Goal: Information Seeking & Learning: Learn about a topic

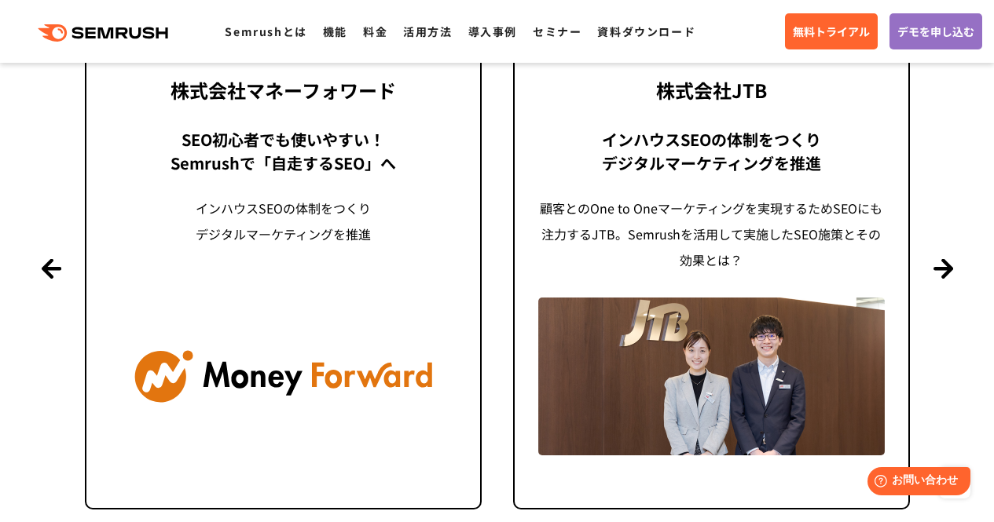
scroll to position [3771, 0]
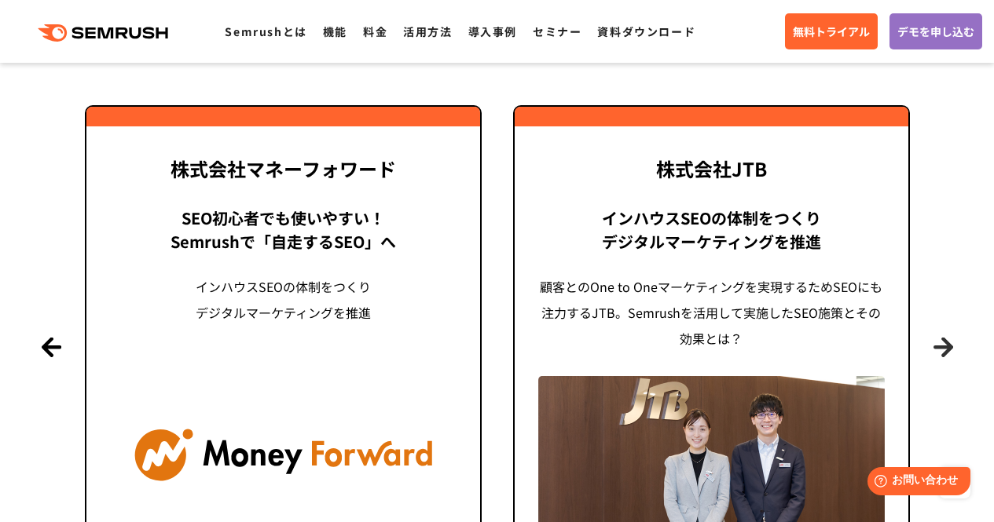
click at [940, 346] on button "Next" at bounding box center [943, 347] width 20 height 20
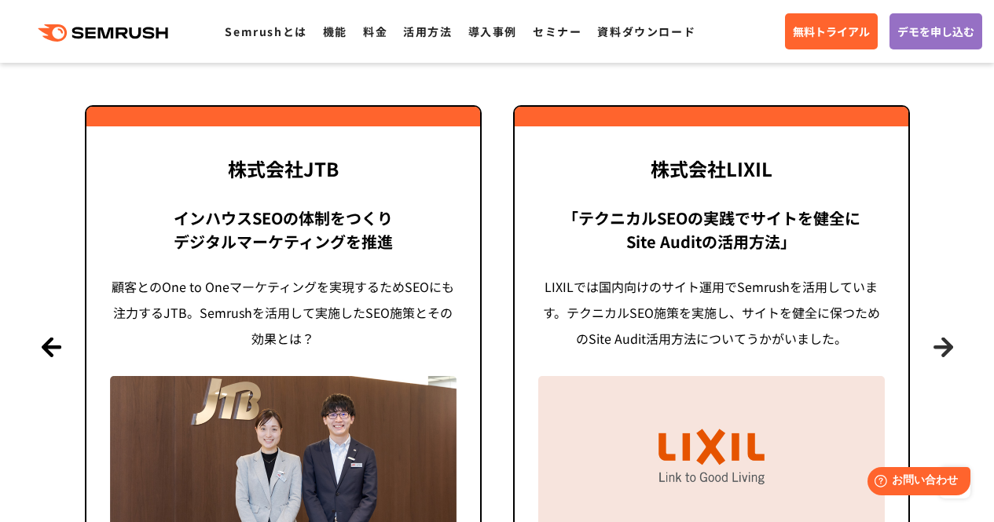
click at [940, 346] on button "Next" at bounding box center [943, 347] width 20 height 20
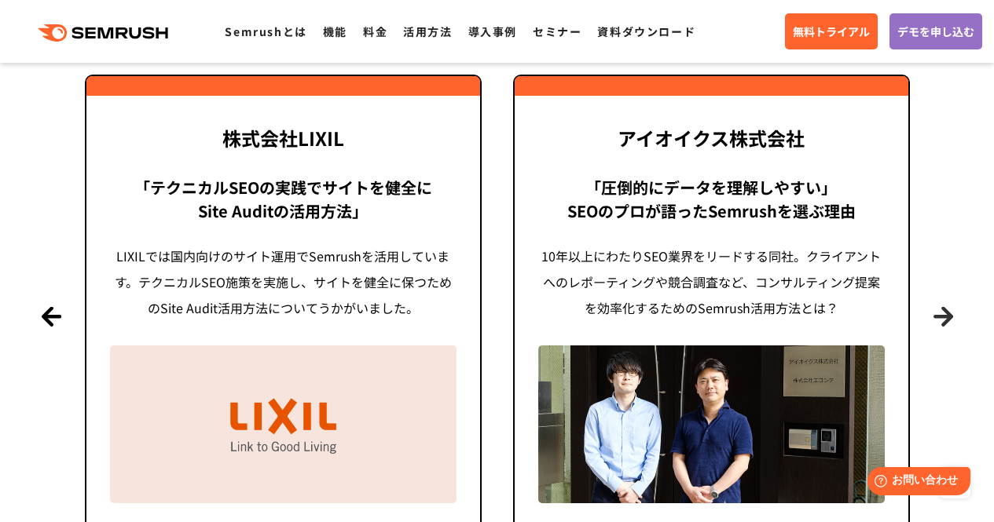
scroll to position [3849, 0]
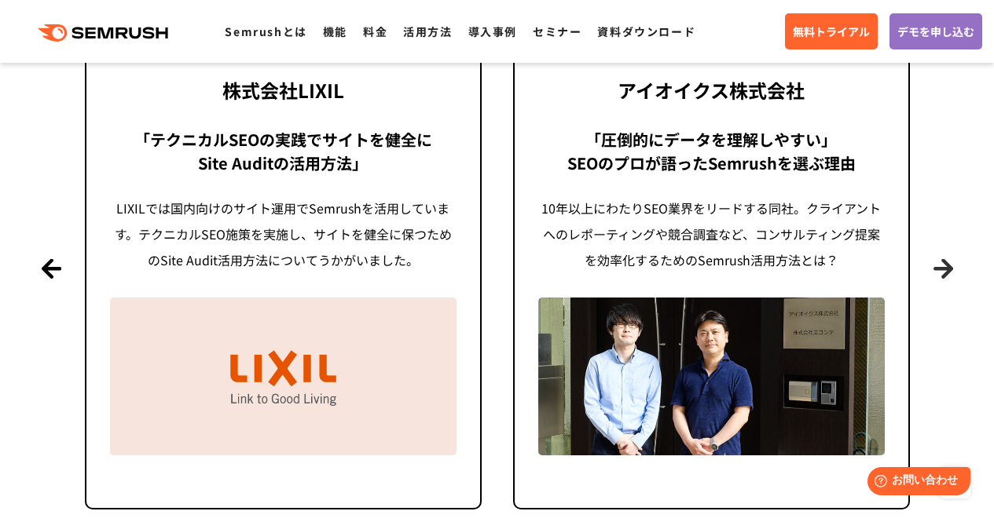
click at [938, 260] on button "Next" at bounding box center [943, 268] width 20 height 20
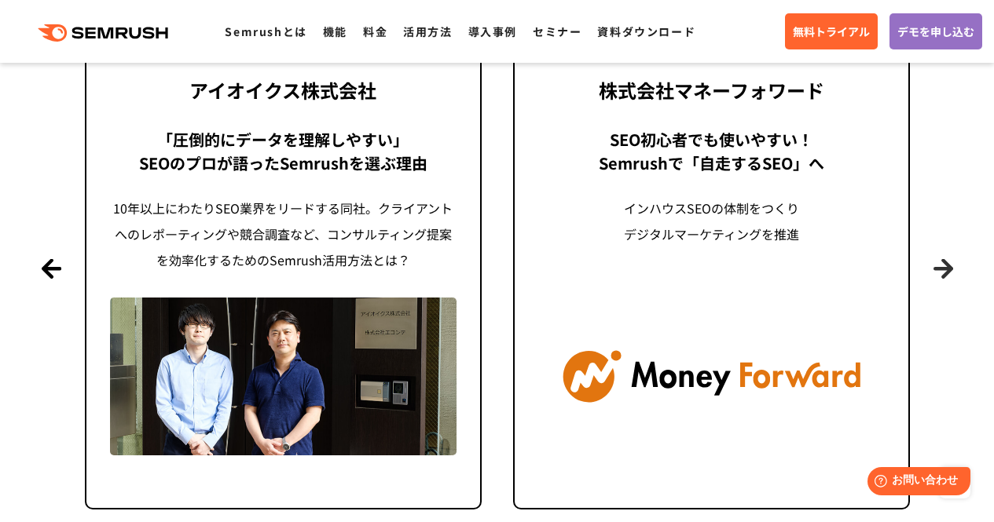
click at [943, 277] on button "Next" at bounding box center [943, 268] width 20 height 20
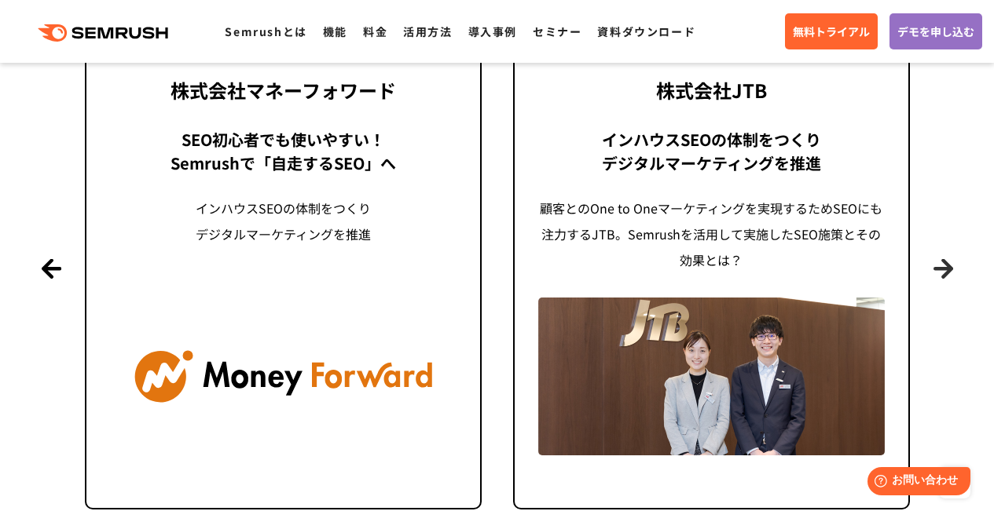
click at [943, 277] on button "Next" at bounding box center [943, 268] width 20 height 20
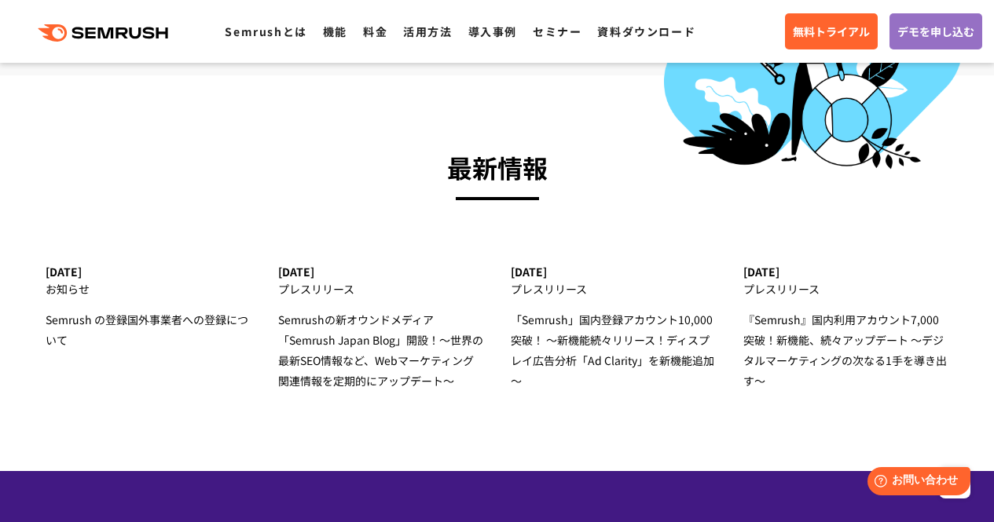
scroll to position [4871, 0]
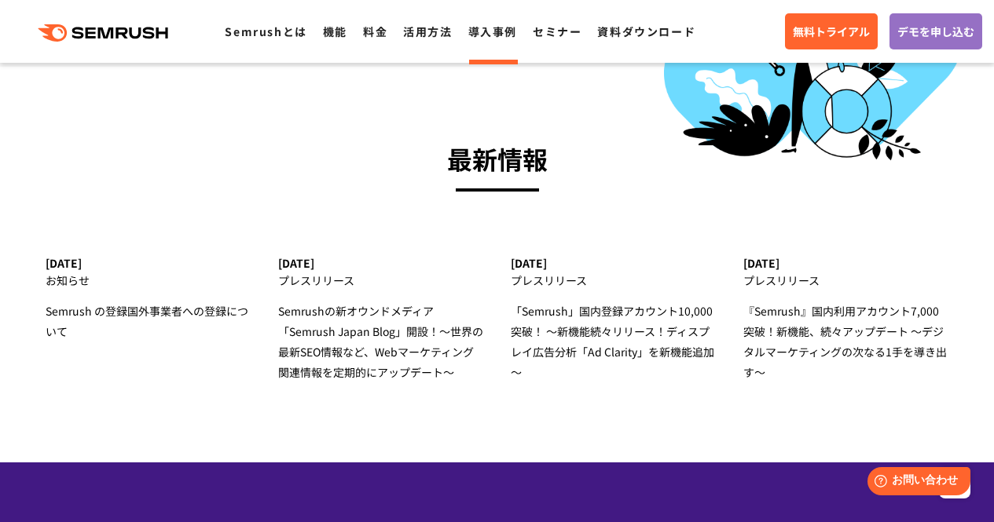
click at [512, 31] on link "導入事例" at bounding box center [492, 32] width 49 height 16
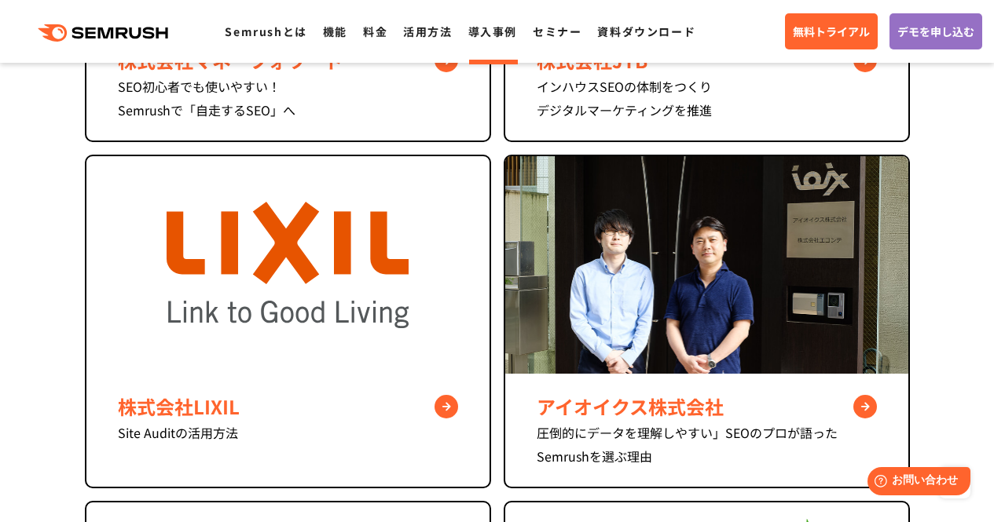
scroll to position [1178, 0]
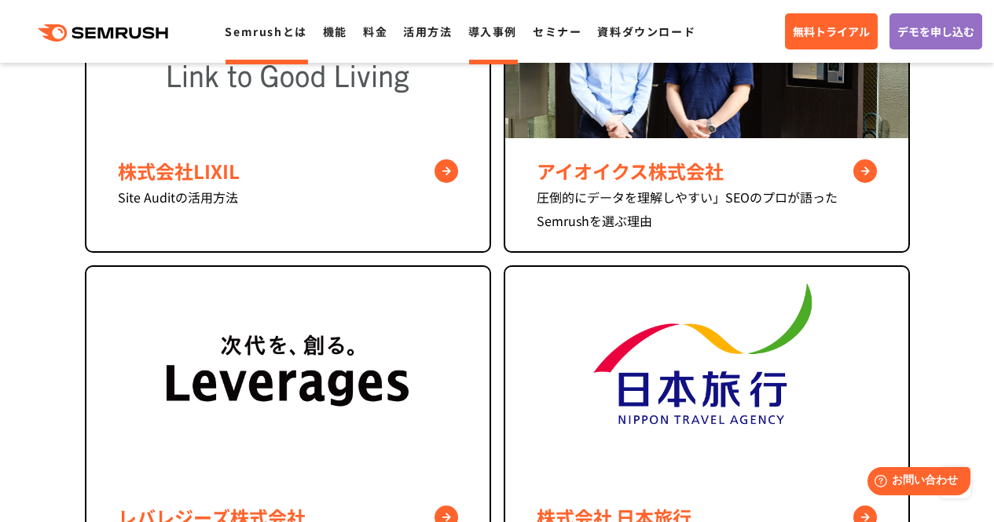
click at [289, 39] on li "Semrushとは" at bounding box center [266, 31] width 82 height 20
click at [278, 25] on link "Semrushとは" at bounding box center [266, 32] width 82 height 16
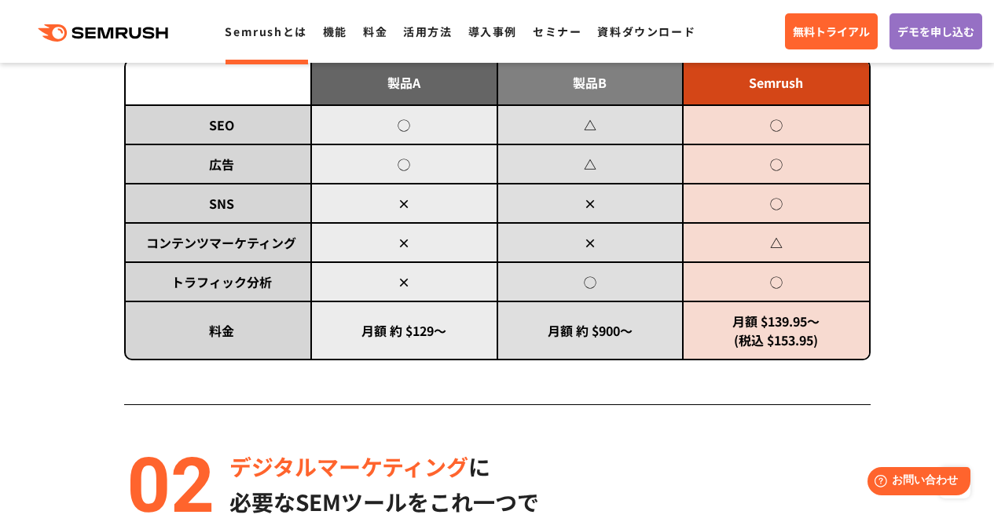
scroll to position [1020, 0]
